Goal: Transaction & Acquisition: Register for event/course

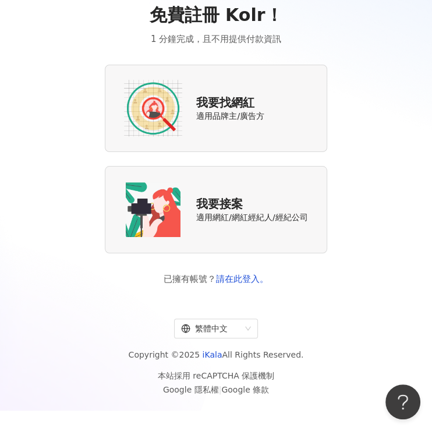
scroll to position [54, 0]
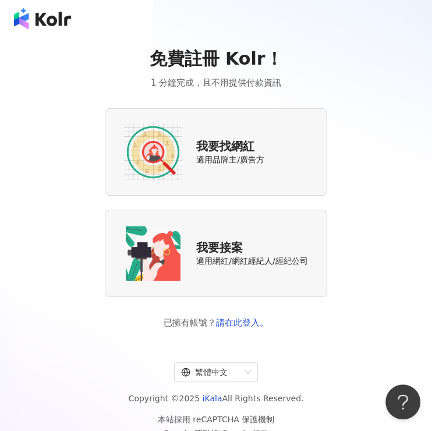
click at [248, 165] on span "適用品牌主/廣告方" at bounding box center [230, 160] width 68 height 12
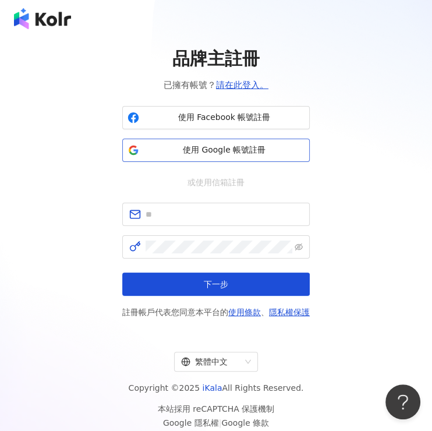
click at [242, 157] on button "使用 Google 帳號註冊" at bounding box center [216, 150] width 188 height 23
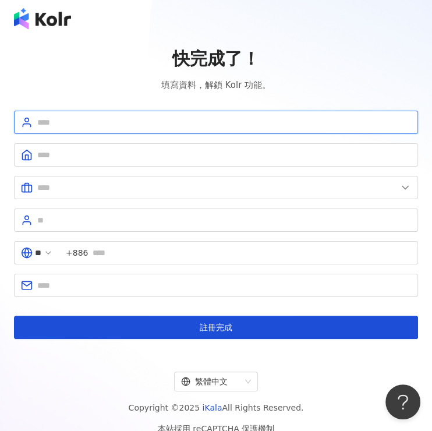
click at [113, 127] on input "text" at bounding box center [224, 122] width 374 height 13
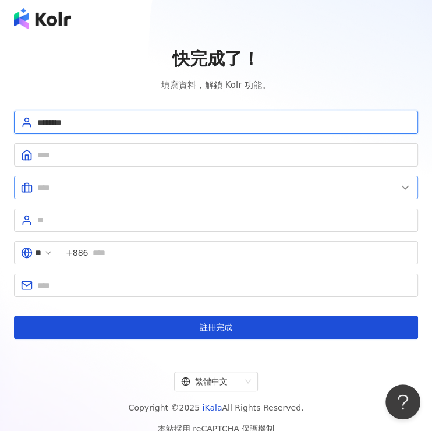
type input "********"
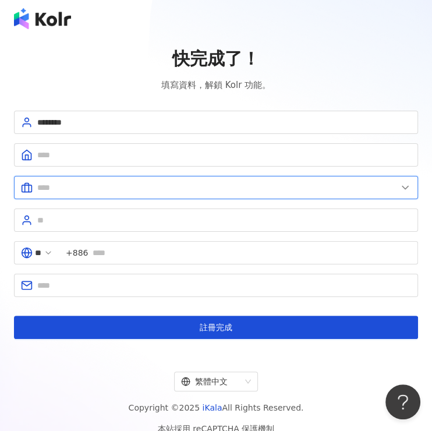
click at [123, 181] on input "text" at bounding box center [217, 187] width 360 height 13
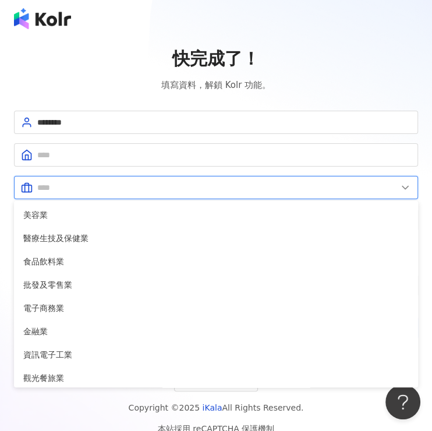
click at [123, 181] on input "text" at bounding box center [217, 187] width 360 height 13
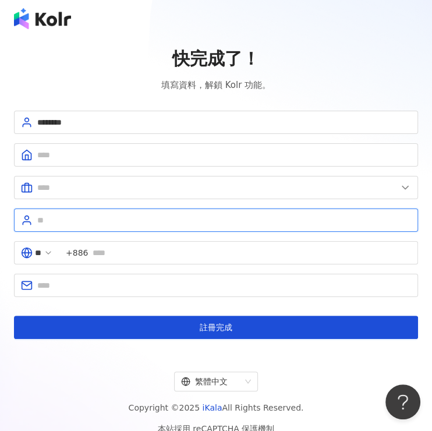
click at [122, 221] on input "text" at bounding box center [224, 220] width 374 height 13
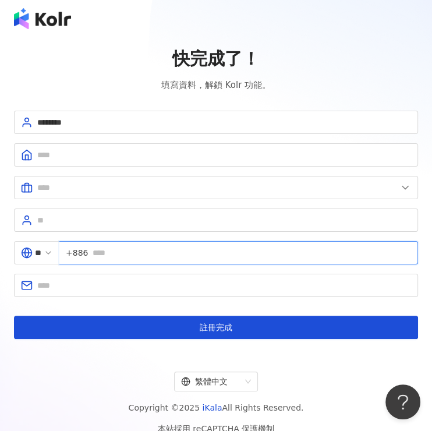
click at [120, 248] on input "text" at bounding box center [252, 252] width 319 height 13
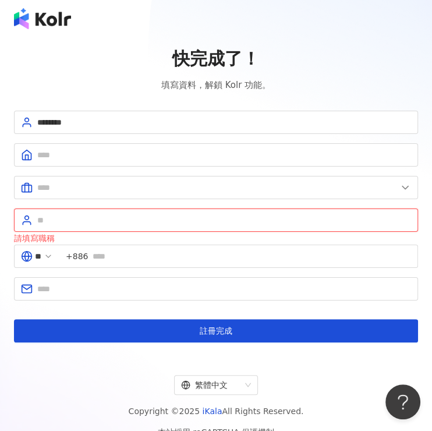
click at [75, 214] on input "text" at bounding box center [224, 220] width 374 height 13
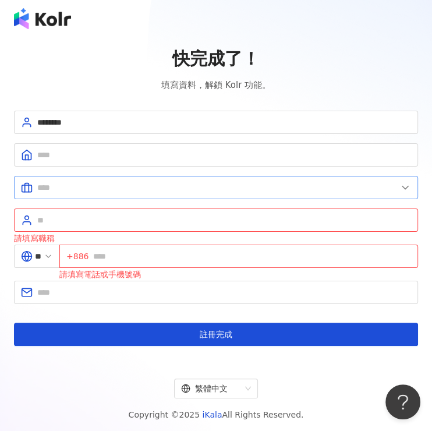
click at [94, 196] on span at bounding box center [216, 187] width 404 height 23
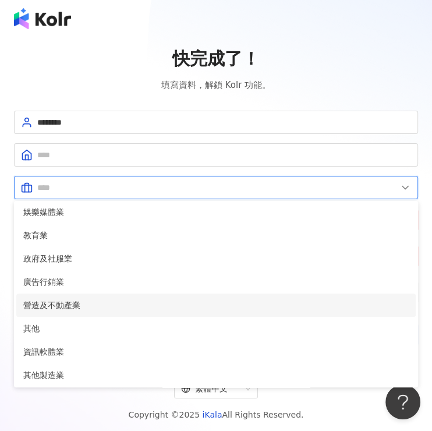
scroll to position [237, 0]
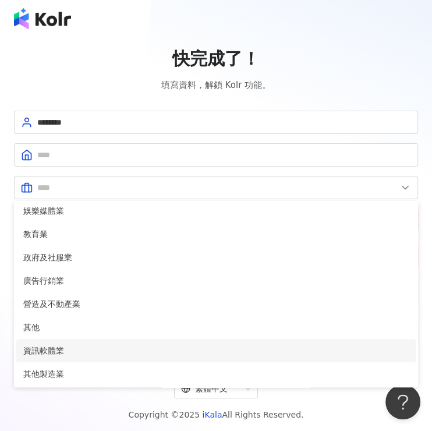
click at [95, 339] on li "資訊軟體業" at bounding box center [216, 350] width 400 height 23
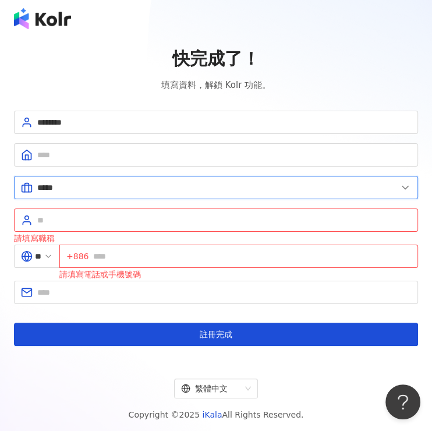
click at [81, 190] on input "*****" at bounding box center [217, 187] width 360 height 13
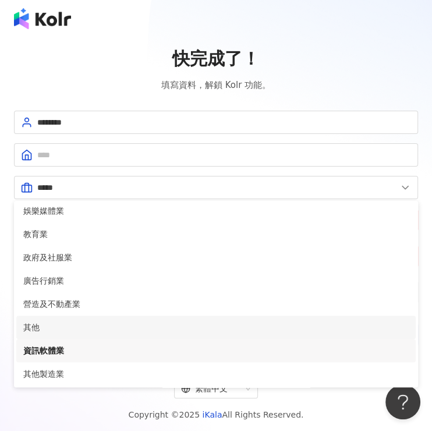
click at [47, 324] on span "其他" at bounding box center [216, 327] width 386 height 13
type input "**"
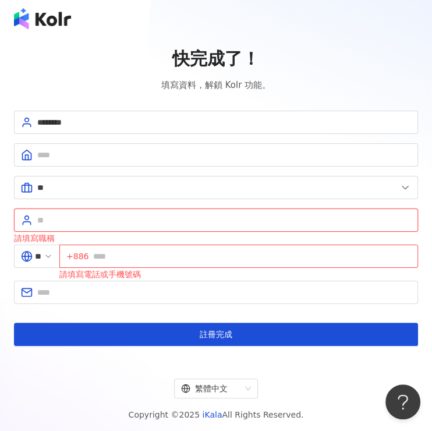
click at [69, 219] on input "text" at bounding box center [224, 220] width 374 height 13
type input "*"
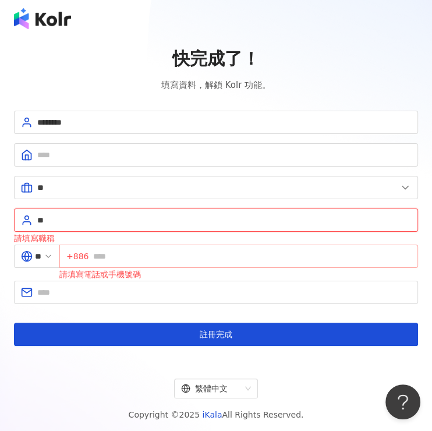
type input "**"
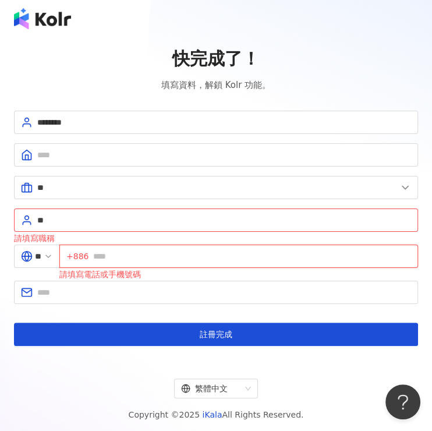
click at [108, 252] on input "text" at bounding box center [252, 256] width 318 height 13
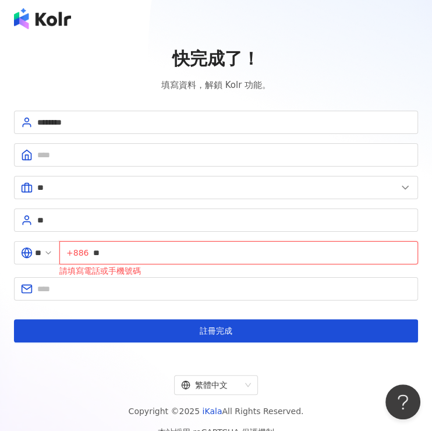
type input "*"
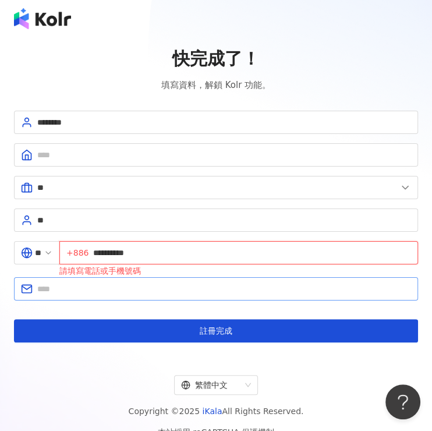
type input "**********"
click at [90, 284] on input "text" at bounding box center [224, 289] width 374 height 13
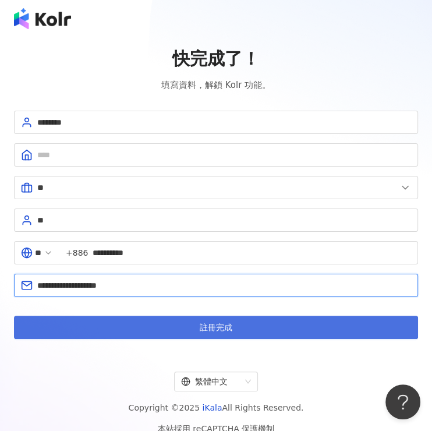
type input "**********"
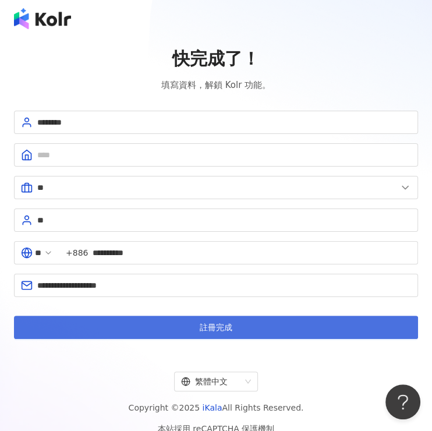
click at [52, 335] on button "註冊完成" at bounding box center [216, 327] width 404 height 23
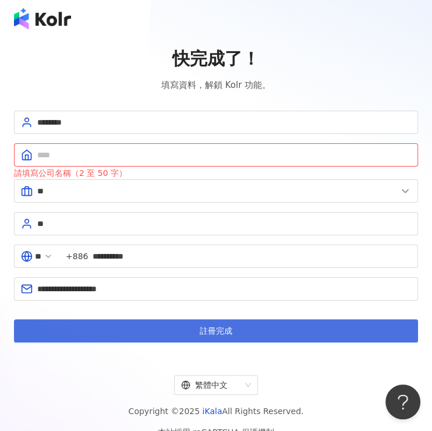
click at [58, 327] on button "註冊完成" at bounding box center [216, 330] width 404 height 23
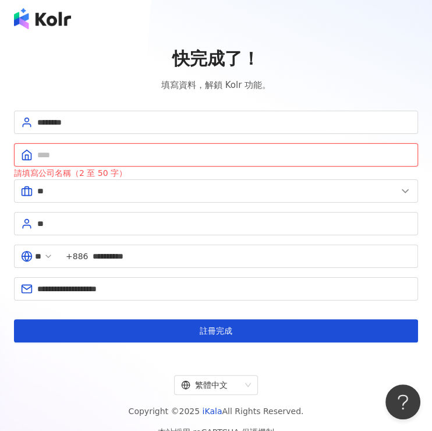
click at [90, 149] on input "text" at bounding box center [224, 155] width 374 height 13
type input "*"
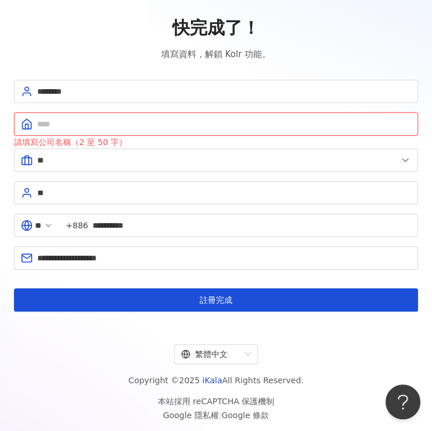
scroll to position [54, 0]
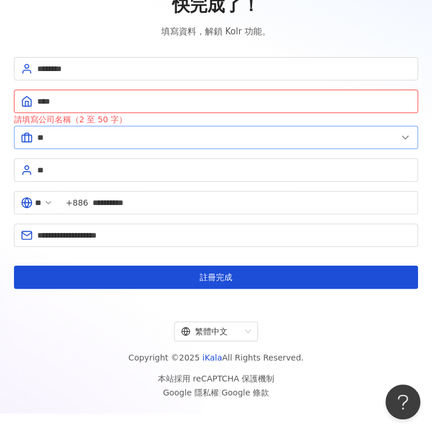
type input "****"
click at [133, 136] on input "**" at bounding box center [217, 137] width 360 height 13
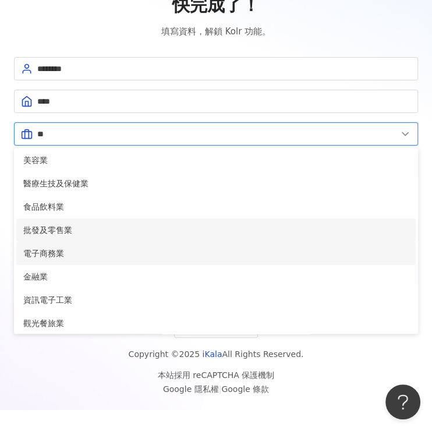
scroll to position [0, 0]
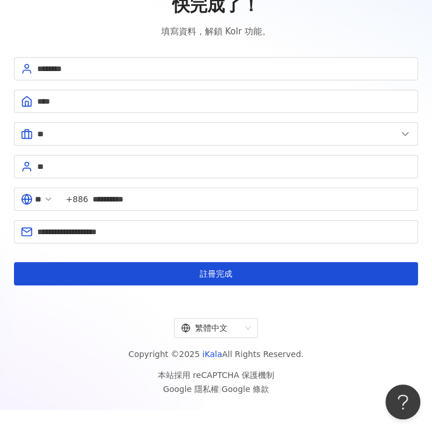
click at [95, 380] on div "本站採用 reCAPTCHA 保護機制 Google 隱私權 | Google 條款" at bounding box center [216, 382] width 404 height 28
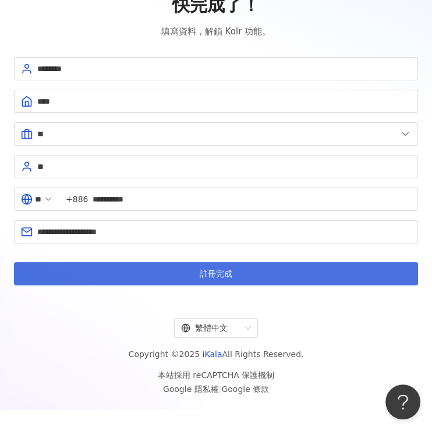
drag, startPoint x: 156, startPoint y: 271, endPoint x: 151, endPoint y: 276, distance: 6.6
click at [155, 272] on button "註冊完成" at bounding box center [216, 273] width 404 height 23
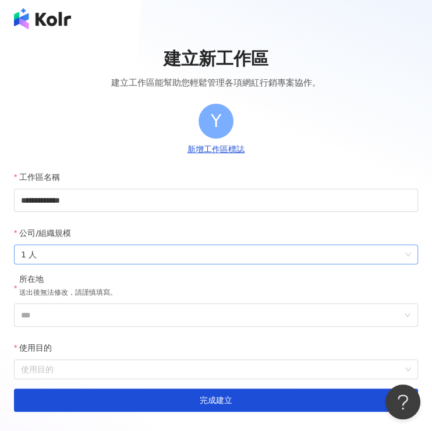
scroll to position [77, 0]
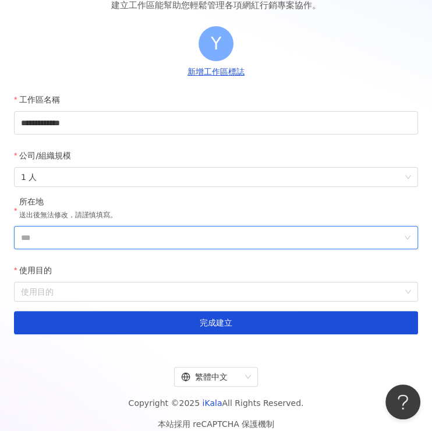
click at [115, 240] on input "***" at bounding box center [211, 238] width 381 height 22
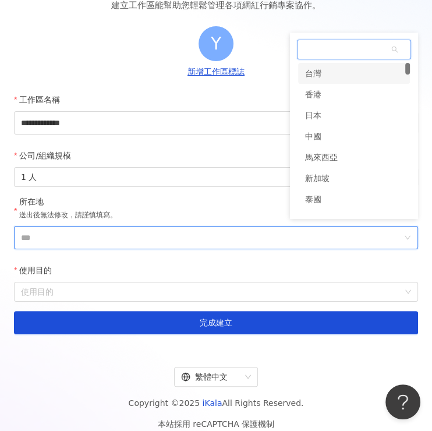
click at [346, 69] on div "台灣" at bounding box center [354, 73] width 112 height 21
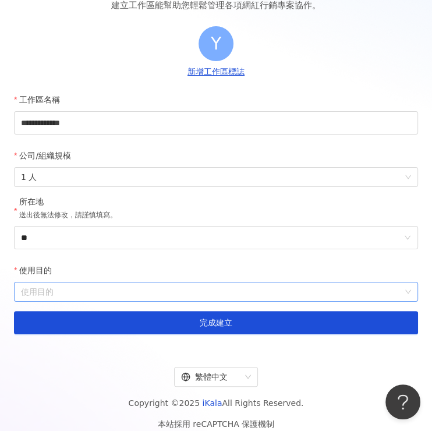
click at [86, 285] on input "使用目的" at bounding box center [216, 292] width 390 height 19
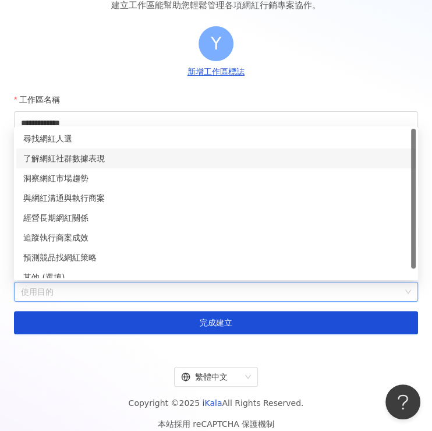
click at [71, 161] on div "了解網紅社群數據表現" at bounding box center [216, 158] width 386 height 13
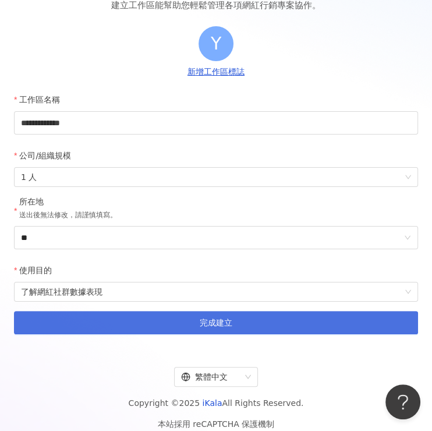
click at [139, 324] on button "完成建立" at bounding box center [216, 322] width 404 height 23
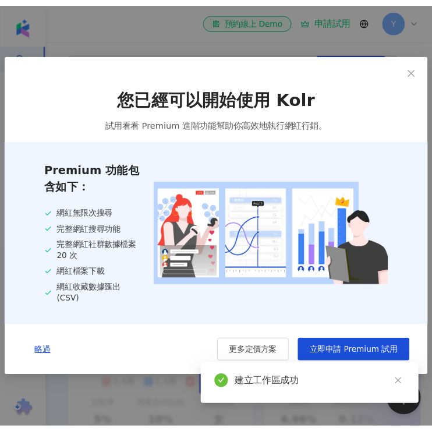
scroll to position [335, 0]
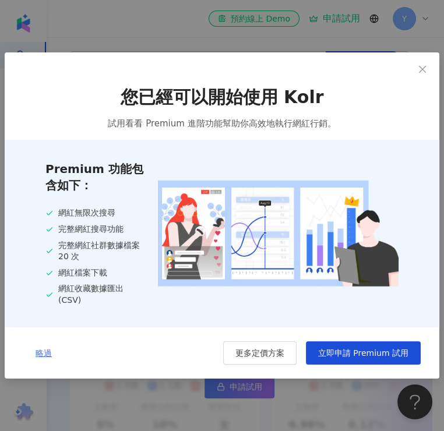
click at [36, 358] on span "略過" at bounding box center [44, 352] width 16 height 9
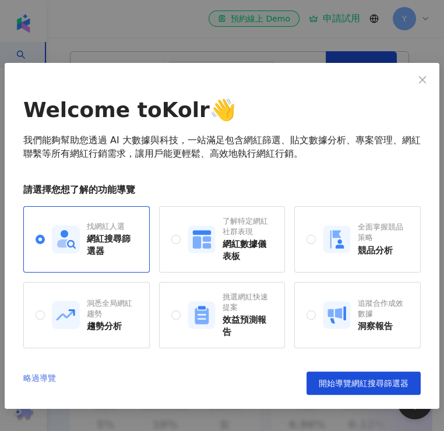
click at [40, 381] on link "略過導覽" at bounding box center [39, 383] width 33 height 23
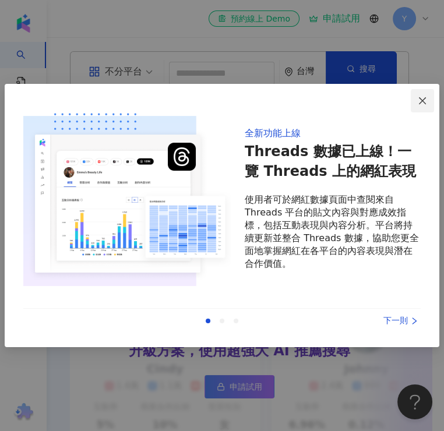
click at [421, 103] on icon "close" at bounding box center [422, 100] width 9 height 9
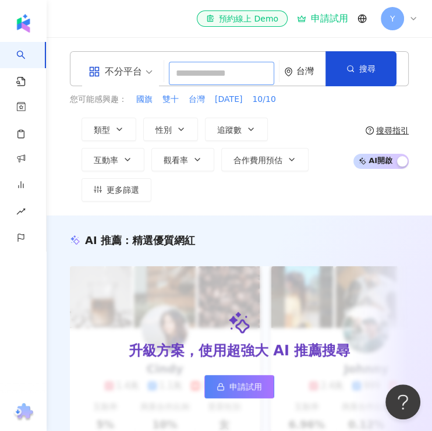
click at [215, 66] on input "search" at bounding box center [221, 73] width 105 height 23
click at [144, 73] on span "不分平台" at bounding box center [121, 71] width 64 height 19
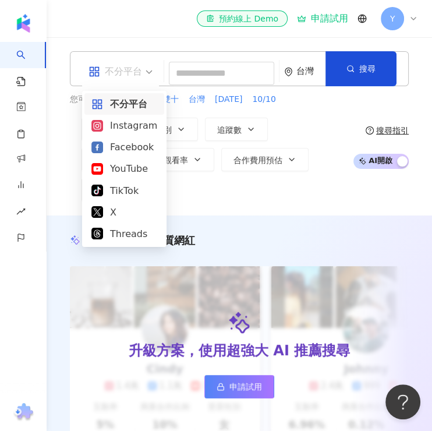
click at [144, 73] on span "不分平台" at bounding box center [121, 71] width 64 height 19
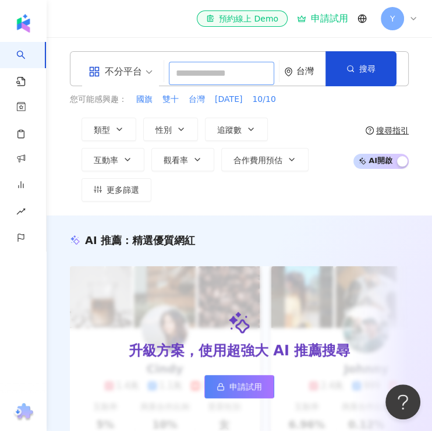
click at [232, 73] on input "search" at bounding box center [221, 73] width 105 height 23
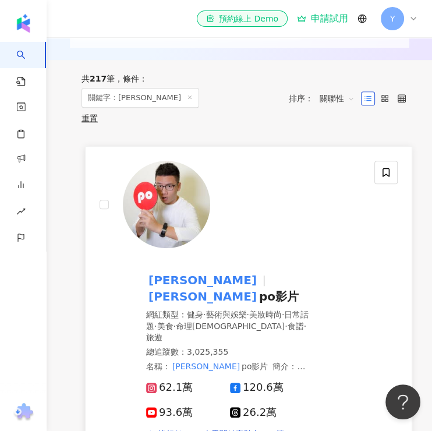
scroll to position [388, 0]
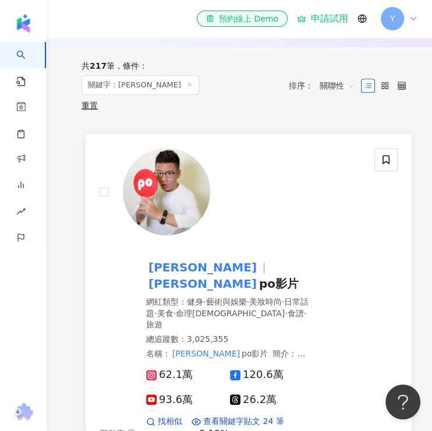
type input "**"
click at [308, 195] on div at bounding box center [230, 191] width 261 height 87
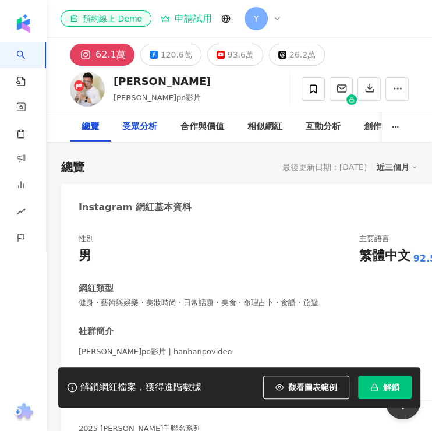
click at [157, 126] on div "受眾分析" at bounding box center [140, 126] width 58 height 29
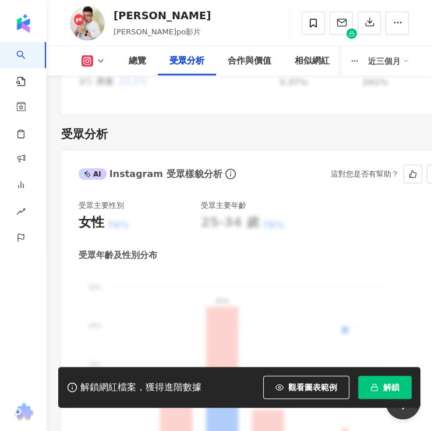
scroll to position [1481, 0]
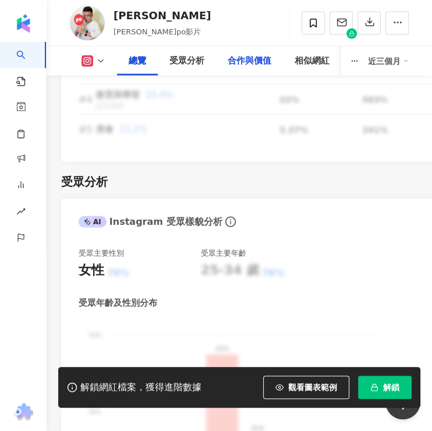
click at [228, 62] on div "合作與價值" at bounding box center [250, 61] width 44 height 14
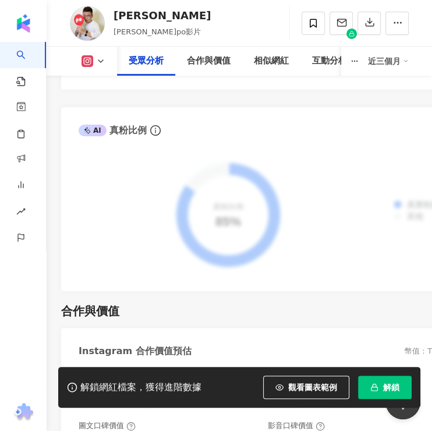
scroll to position [2203, 0]
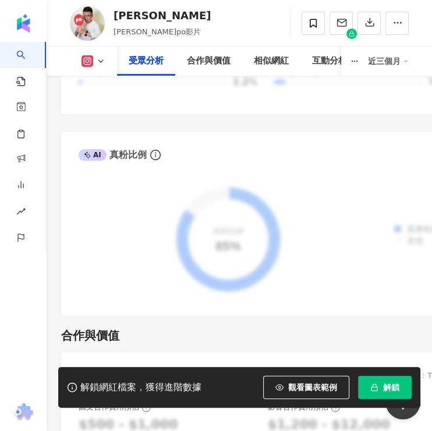
click at [133, 58] on div "受眾分析" at bounding box center [146, 61] width 35 height 14
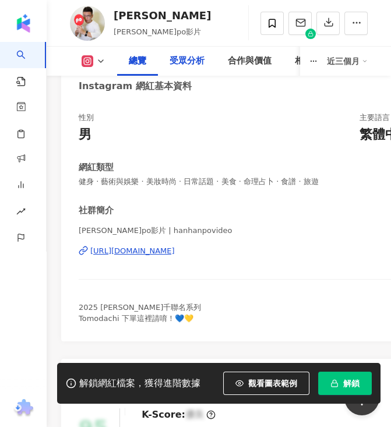
scroll to position [77, 0]
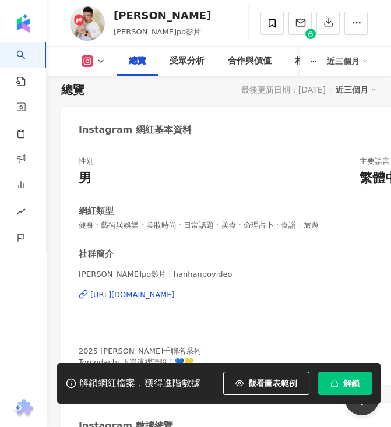
drag, startPoint x: 236, startPoint y: 266, endPoint x: 220, endPoint y: 266, distance: 16.3
click at [220, 266] on div "社群簡介 阿翰po影片 | hanhanpovideo https://www.instagram.com/hanhanpovideo/ 2025 阿翰千千聯…" at bounding box center [262, 307] width 367 height 119
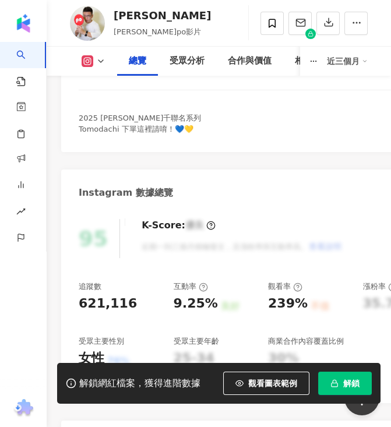
scroll to position [388, 0]
